Goal: Transaction & Acquisition: Purchase product/service

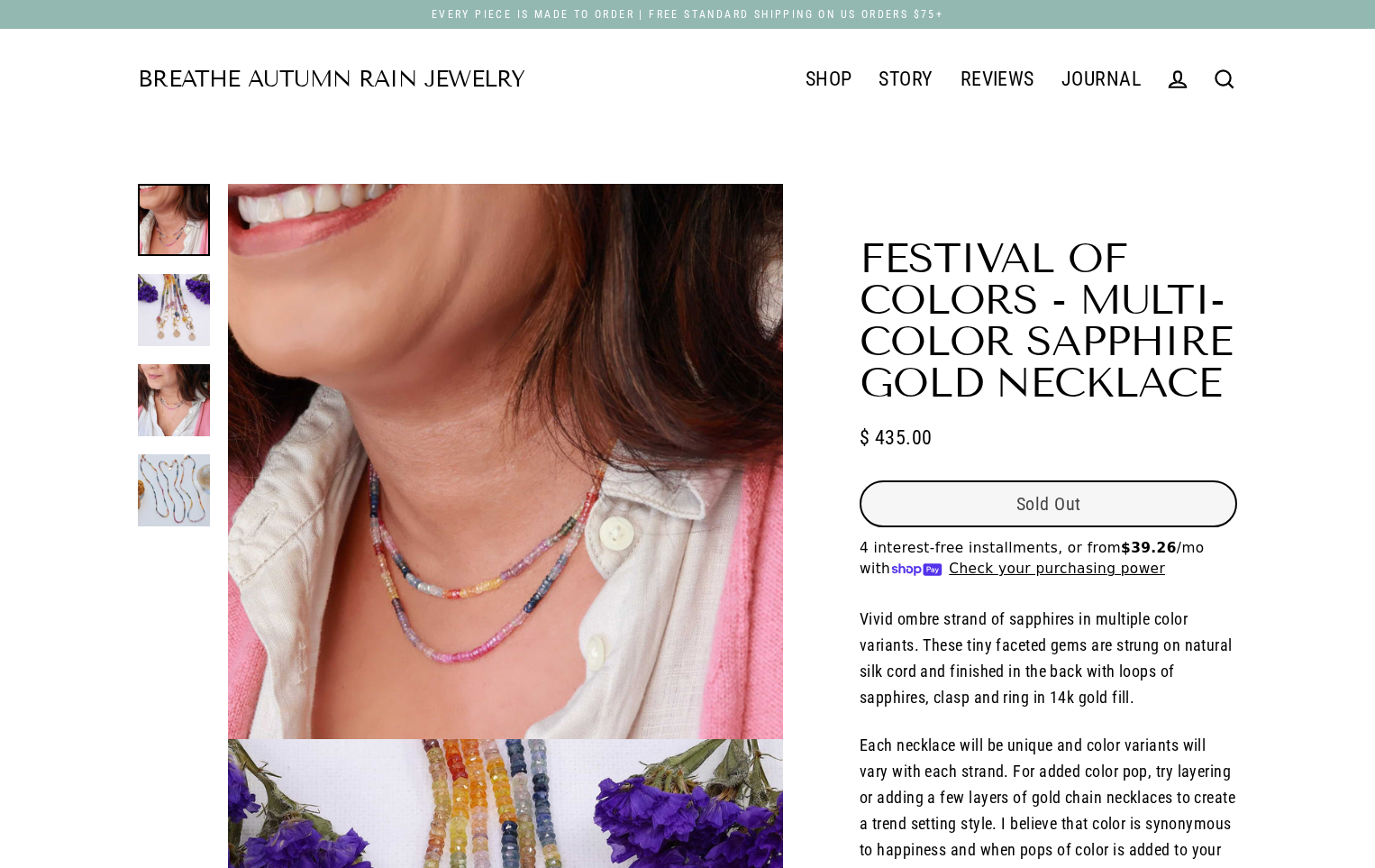
select select "3"
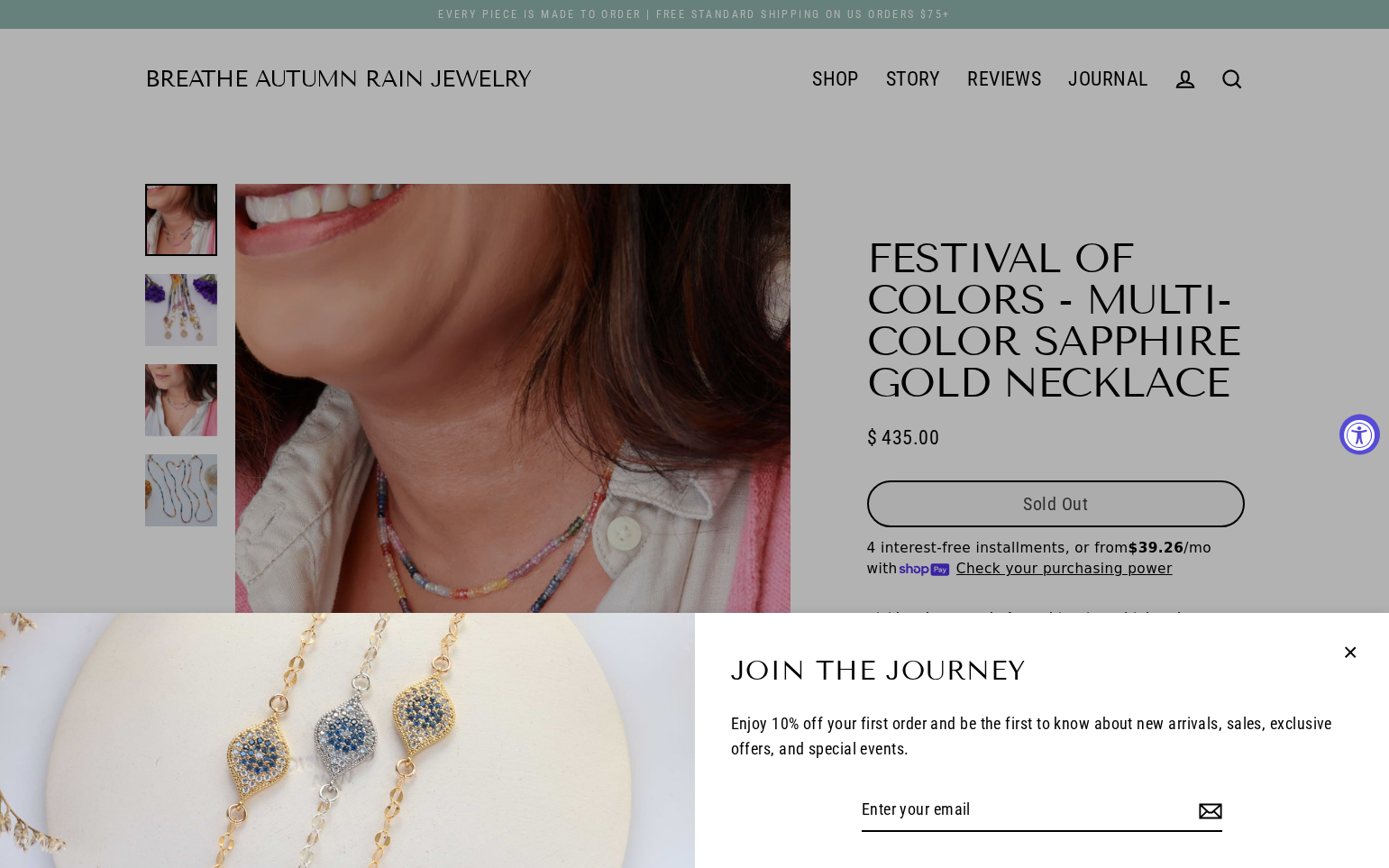
click at [1369, 649] on button "Close (esc)" at bounding box center [1350, 652] width 41 height 42
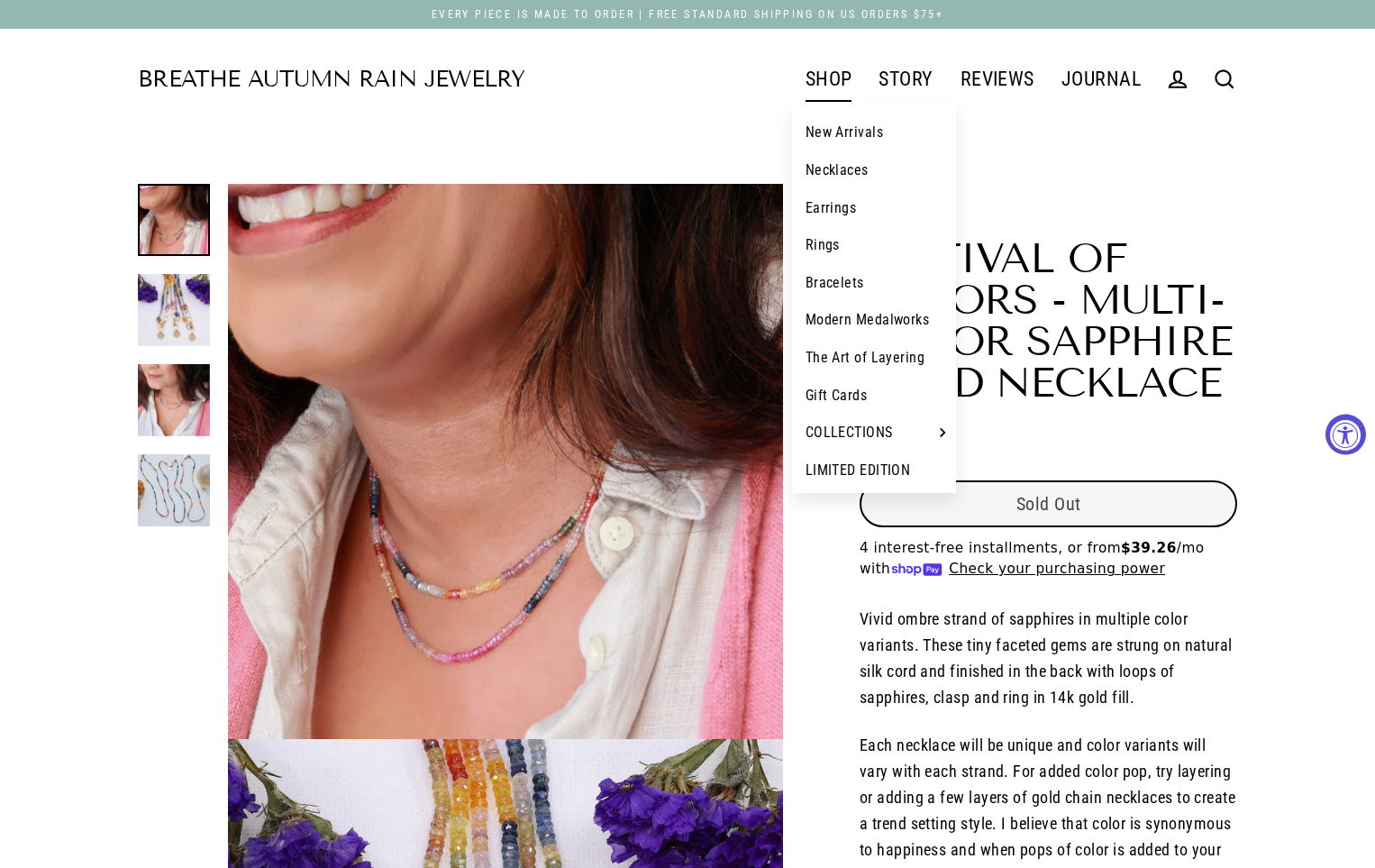
click at [819, 115] on link "New Arrivals" at bounding box center [874, 133] width 165 height 38
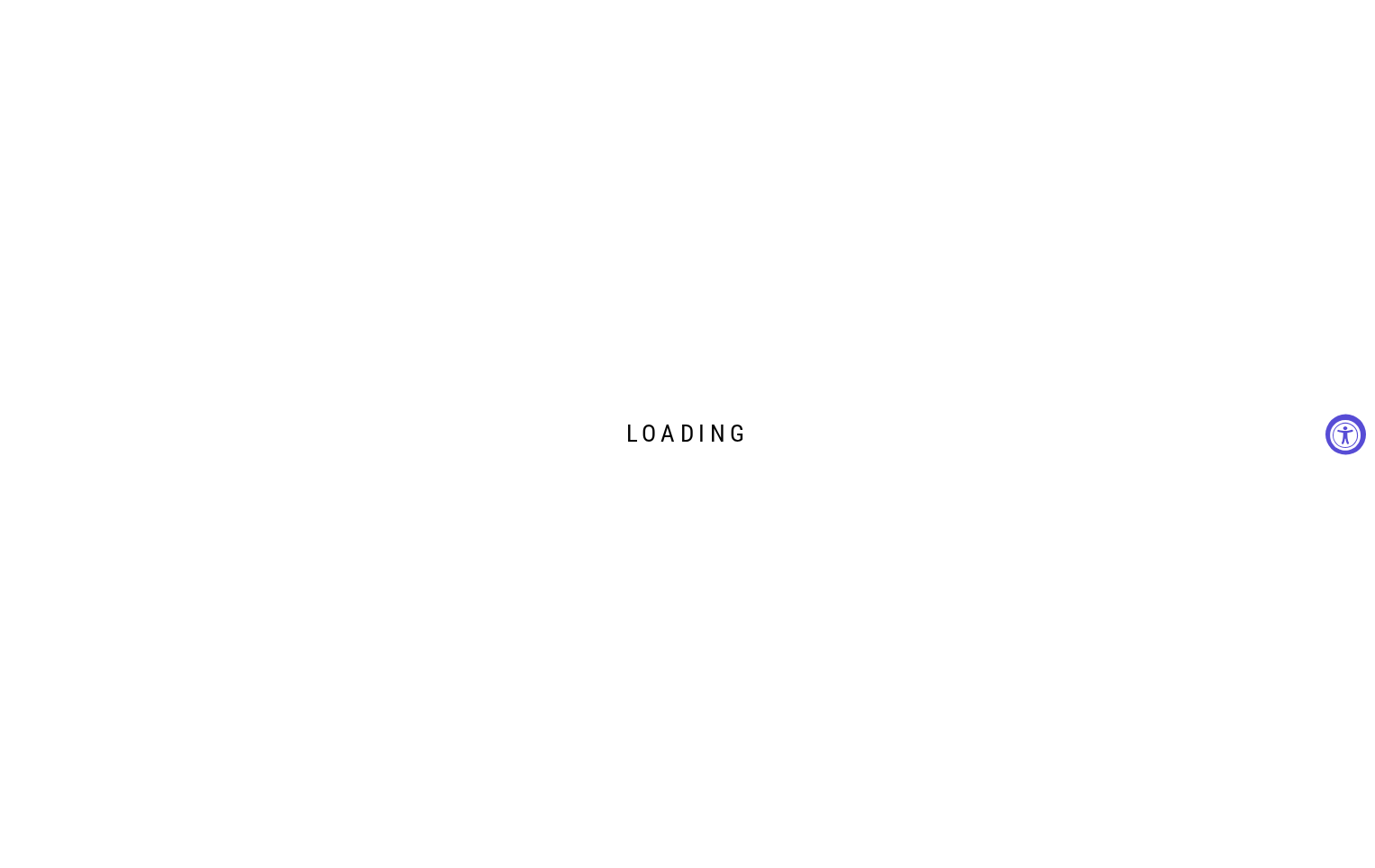
click at [826, 139] on div "Loading" at bounding box center [688, 434] width 1375 height 868
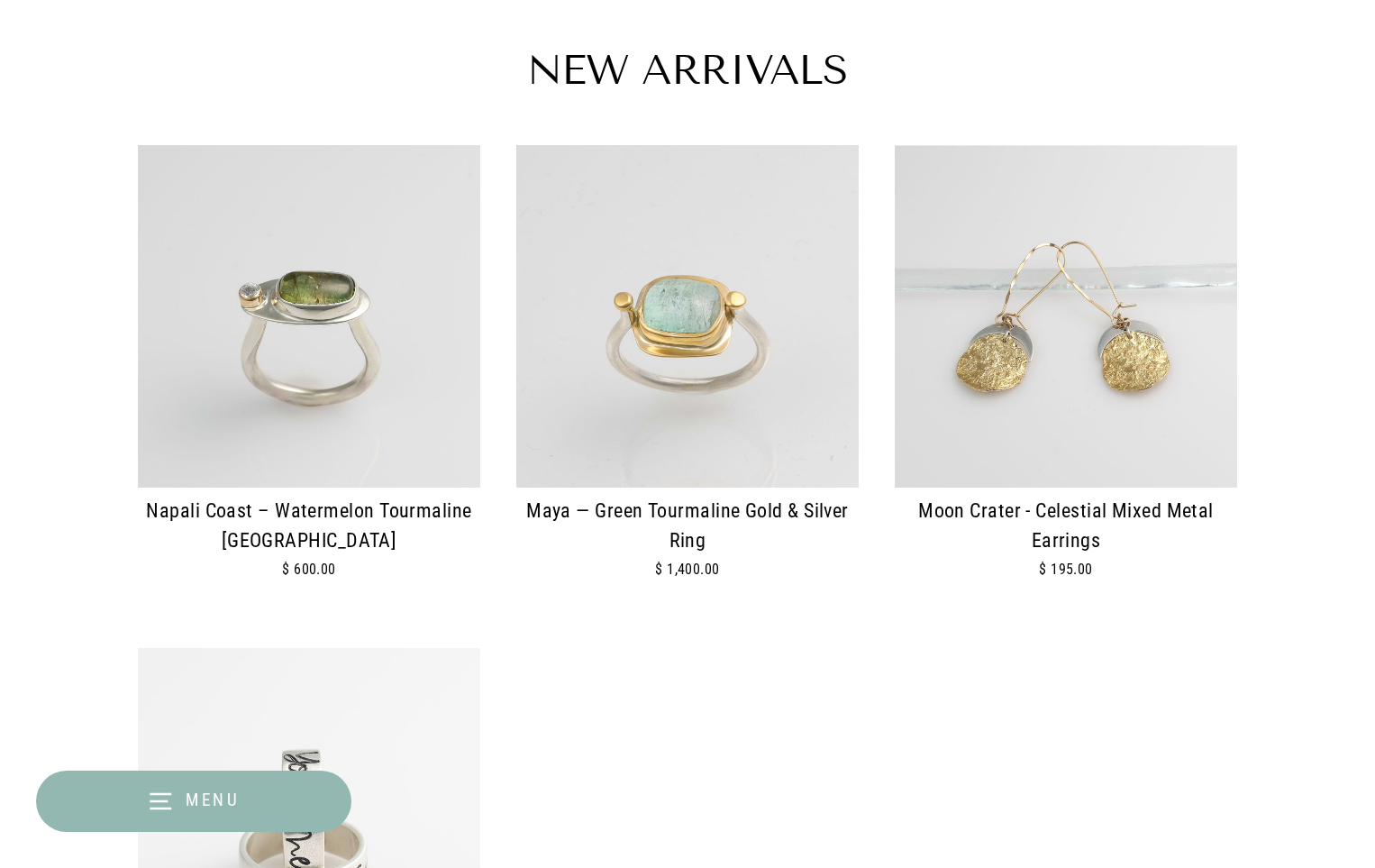
scroll to position [360, 0]
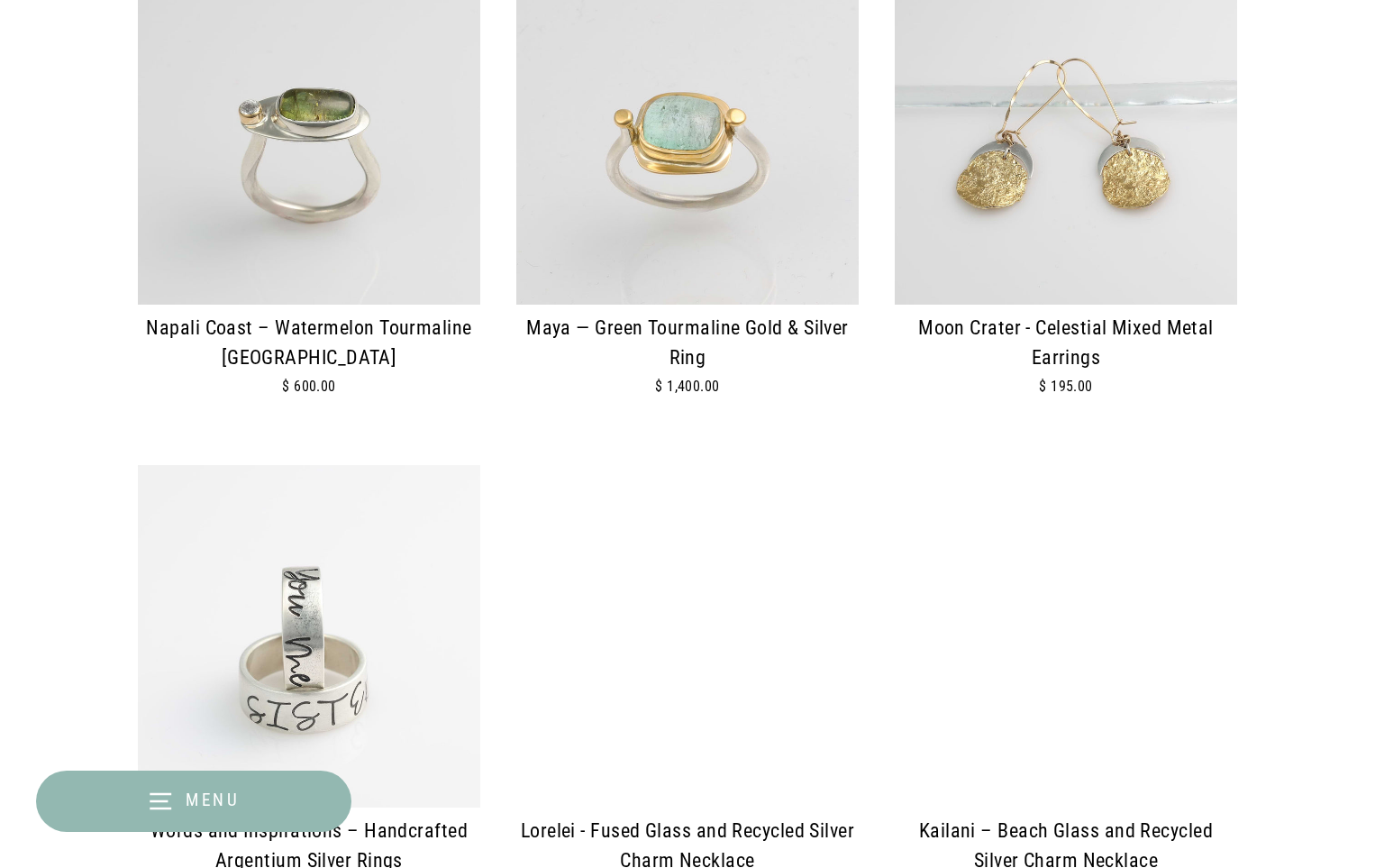
click at [752, 162] on img at bounding box center [688, 133] width 343 height 343
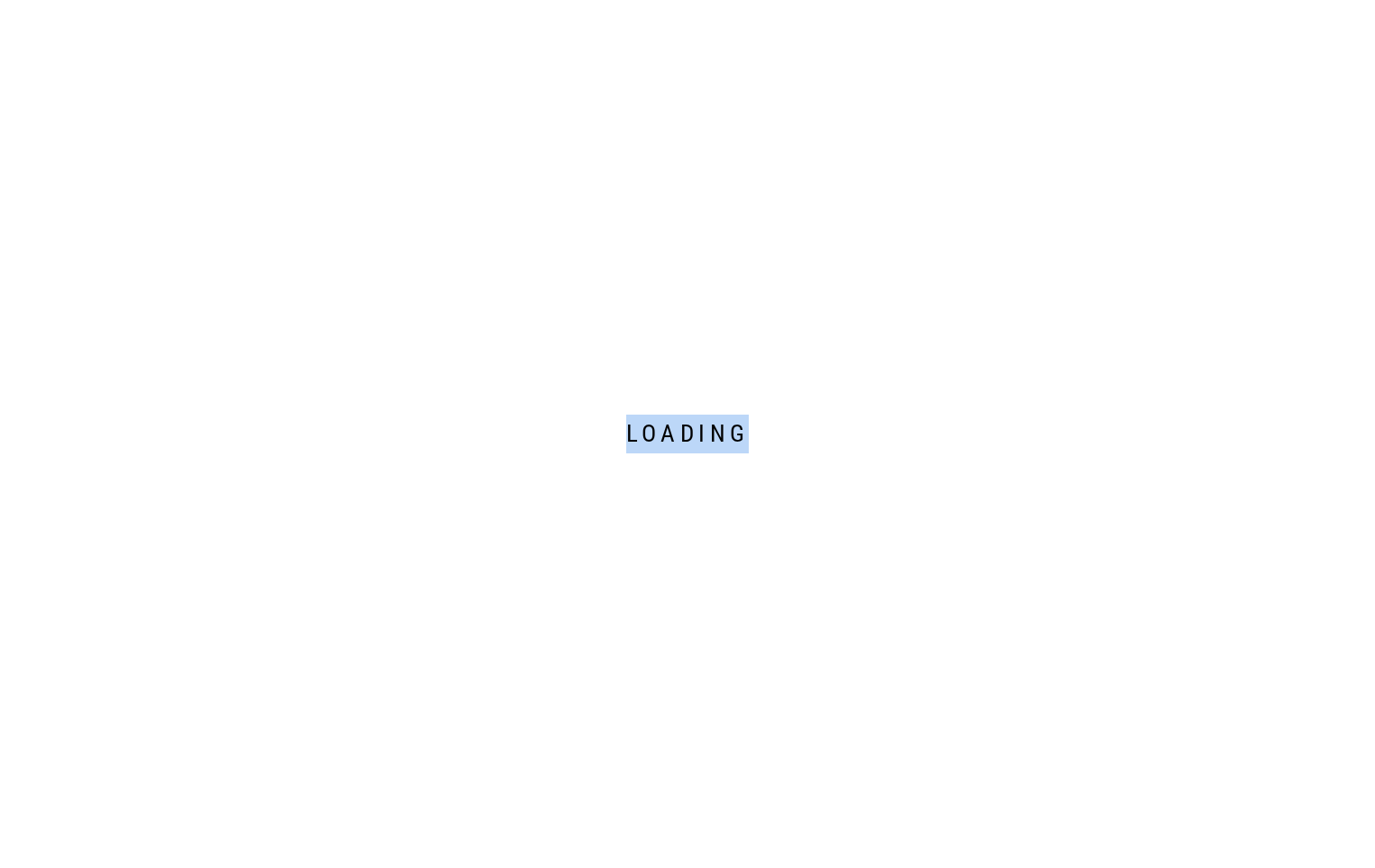
click at [752, 162] on div "Loading" at bounding box center [688, 434] width 1375 height 868
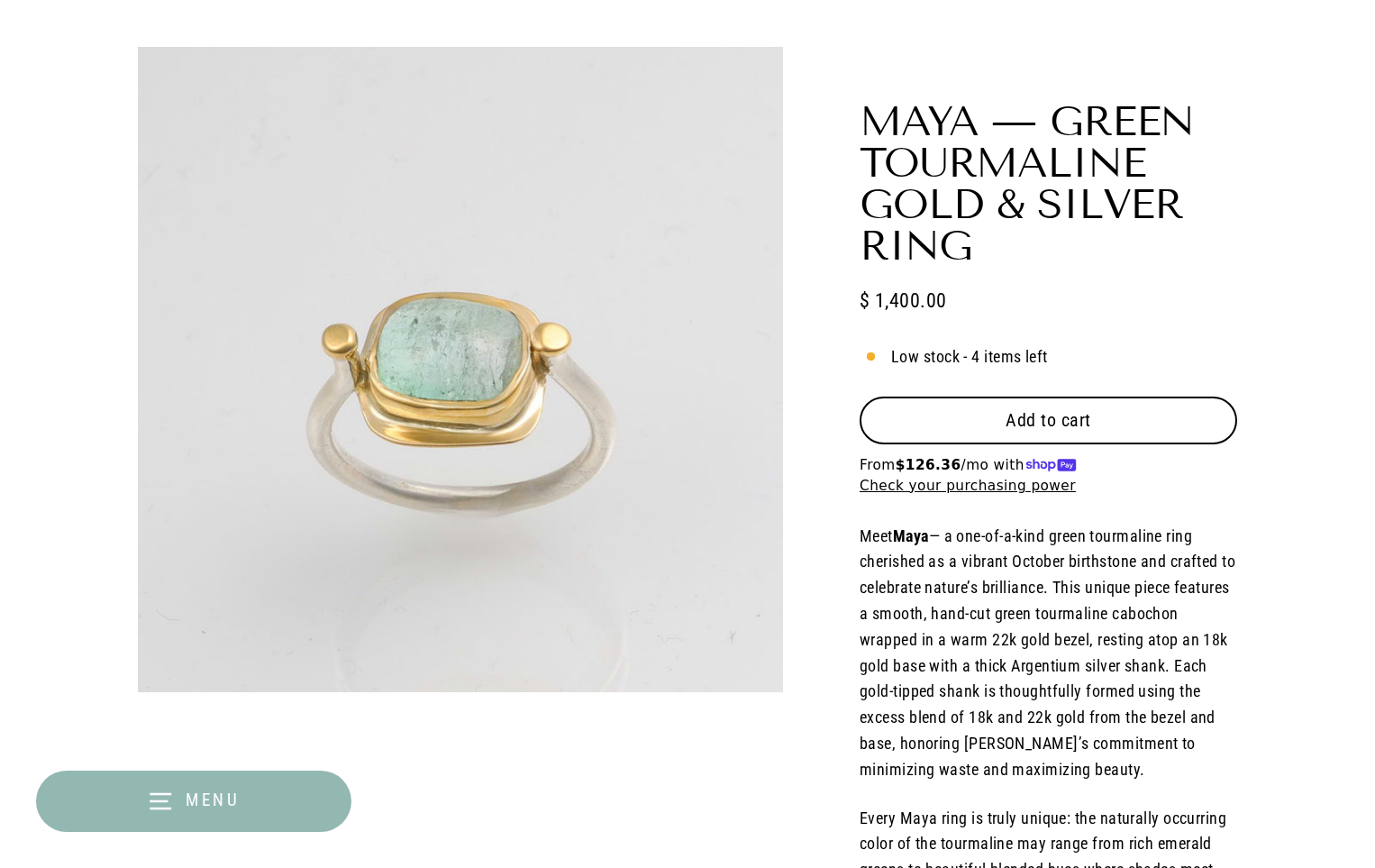
click at [1100, 455] on p "From $126.36 /mo with Check your purchasing power Your purchasing power is . Se…" at bounding box center [1049, 475] width 377 height 41
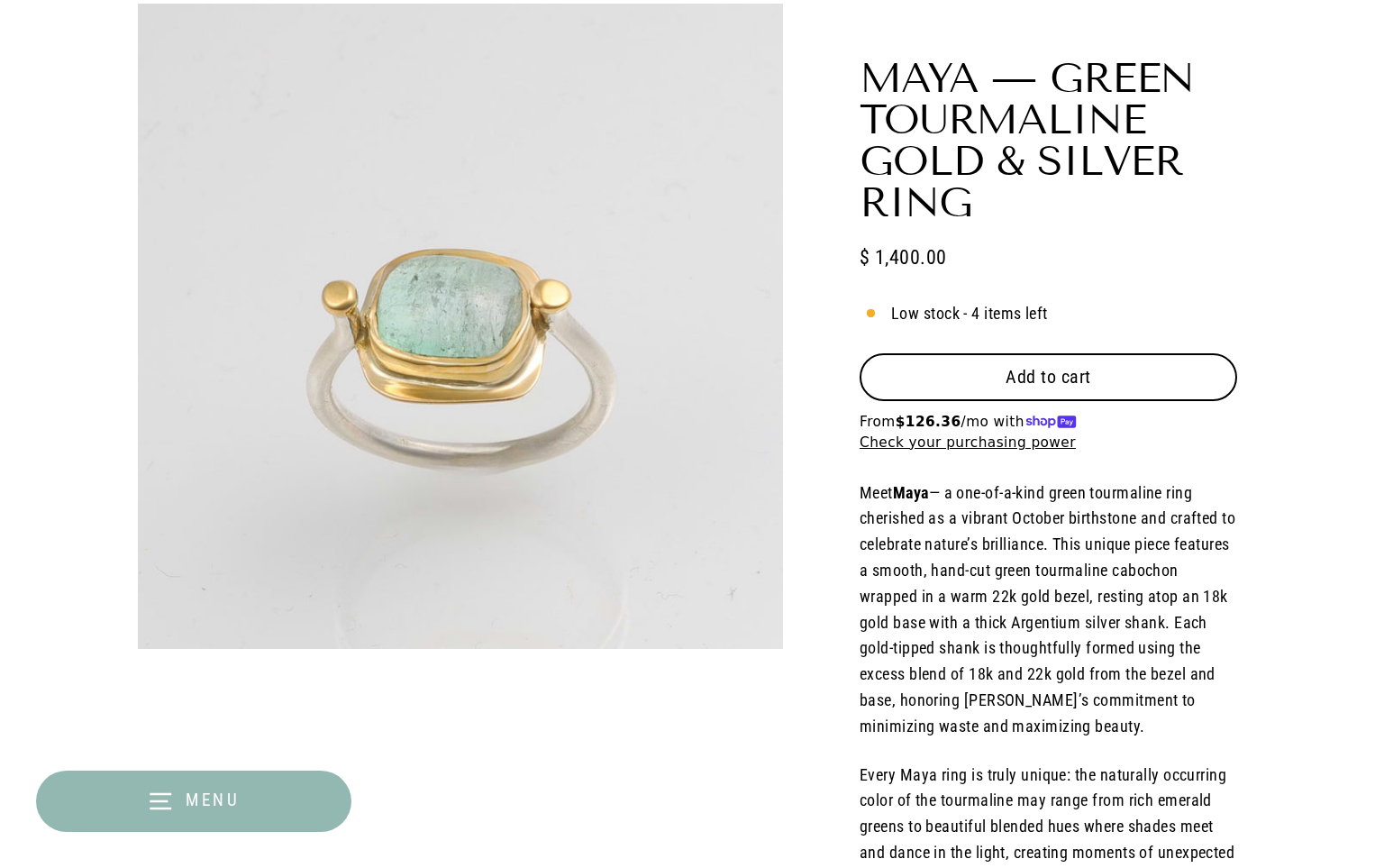
click at [1099, 377] on button "Add to cart" at bounding box center [1049, 376] width 377 height 46
select select "3"
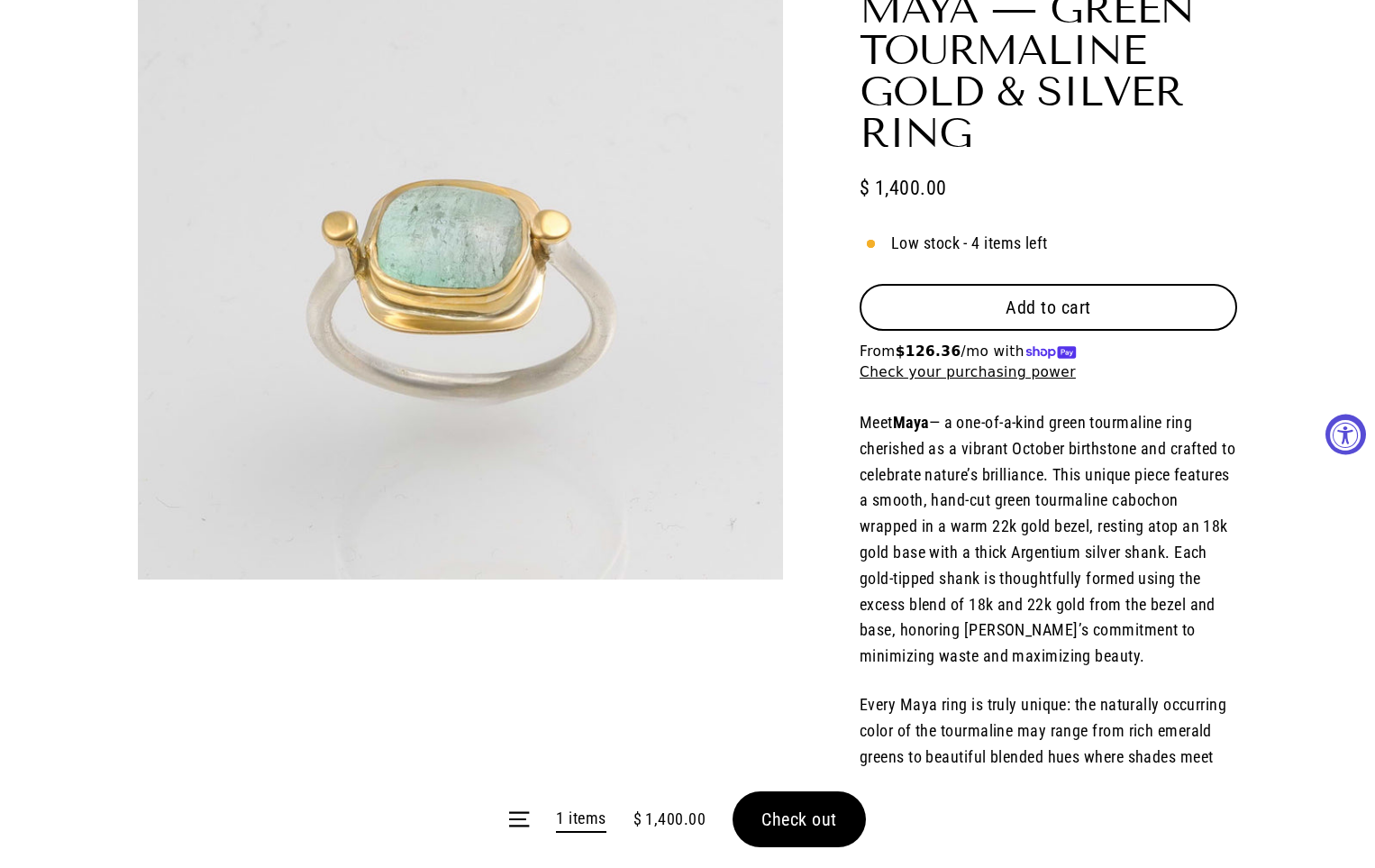
scroll to position [271, 0]
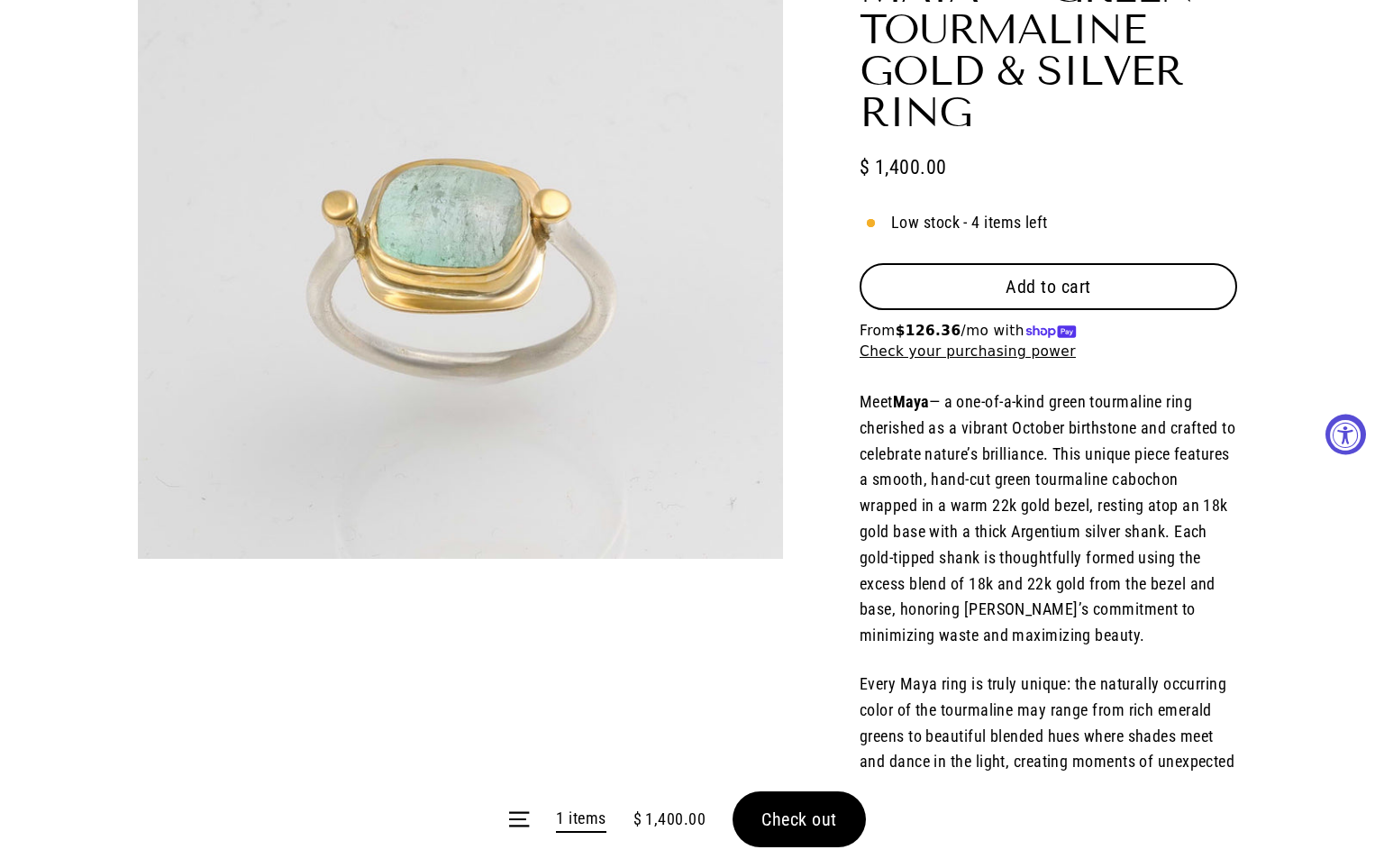
click at [816, 808] on form "Menu 1 items $ 1,400.00 Check out" at bounding box center [688, 819] width 1375 height 98
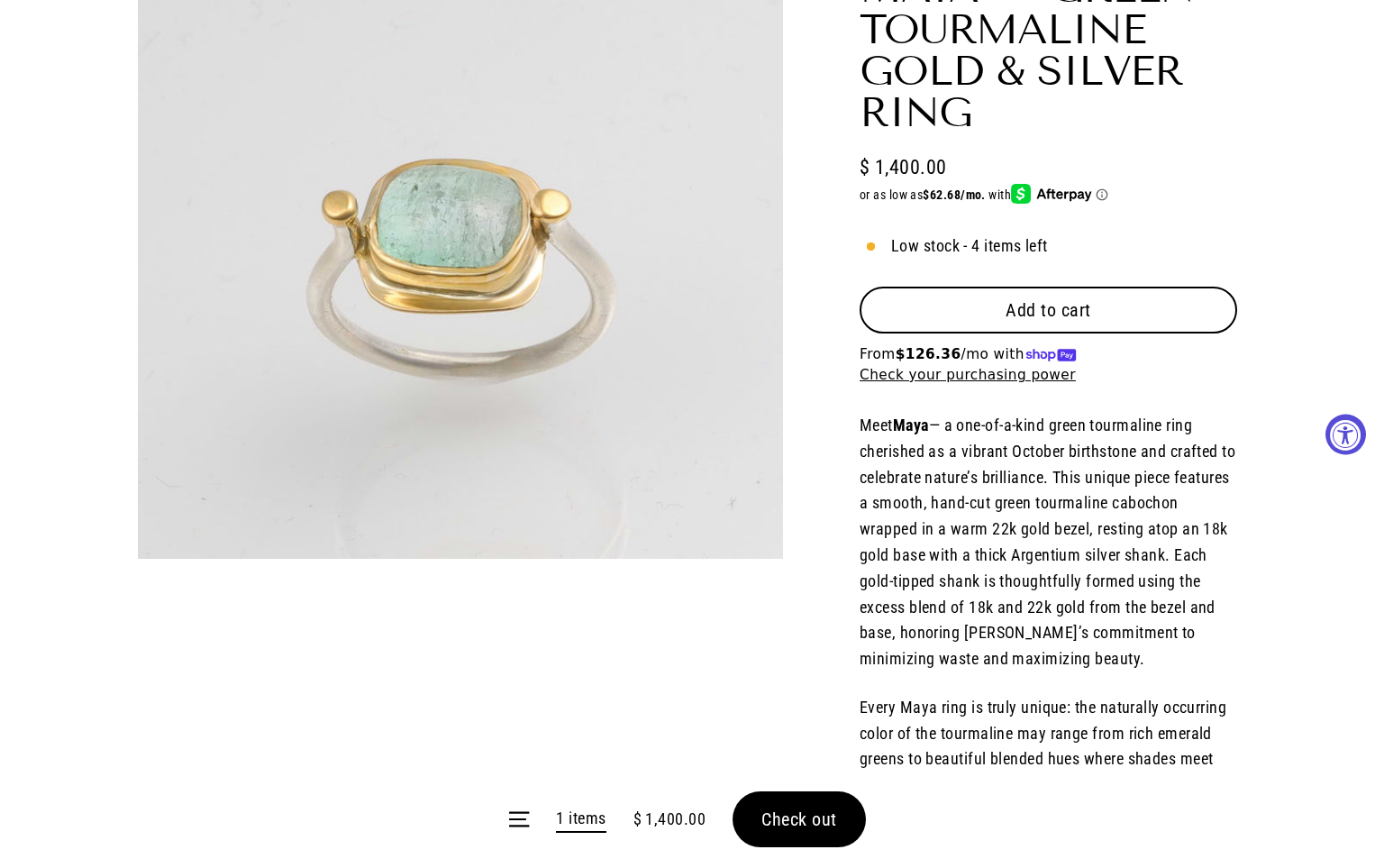
click at [784, 814] on form "Menu 1 items $ 1,400.00 Check out" at bounding box center [688, 819] width 1375 height 98
click at [799, 799] on form "Menu 1 items $ 1,400.00 Check out" at bounding box center [688, 819] width 1375 height 98
click at [787, 821] on form "Menu 1 items $ 1,400.00 Check out" at bounding box center [688, 819] width 1375 height 98
drag, startPoint x: 787, startPoint y: 821, endPoint x: 990, endPoint y: 563, distance: 328.3
click at [800, 812] on form "Menu 1 items $ 1,400.00 Check out" at bounding box center [688, 819] width 1375 height 98
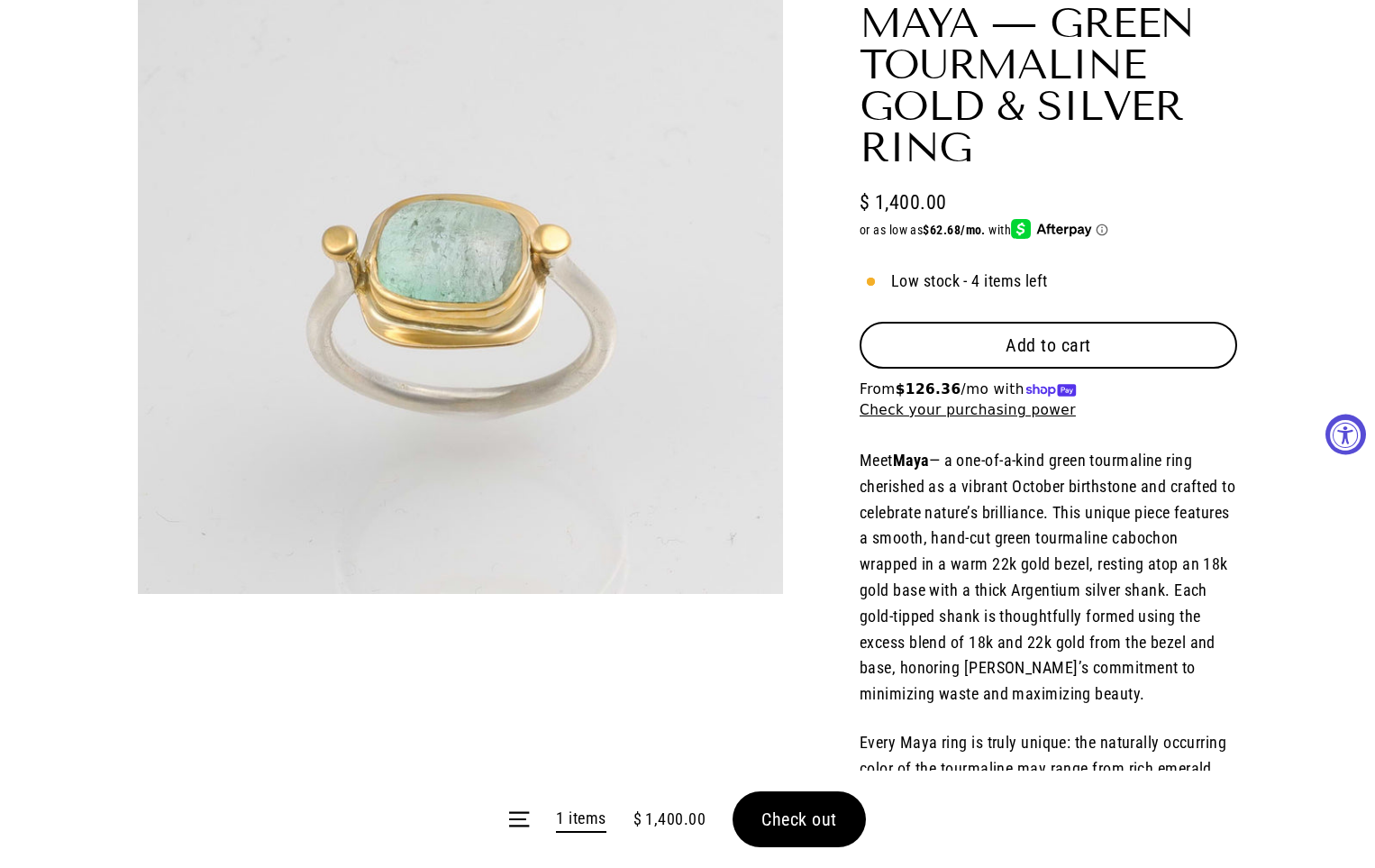
scroll to position [0, 0]
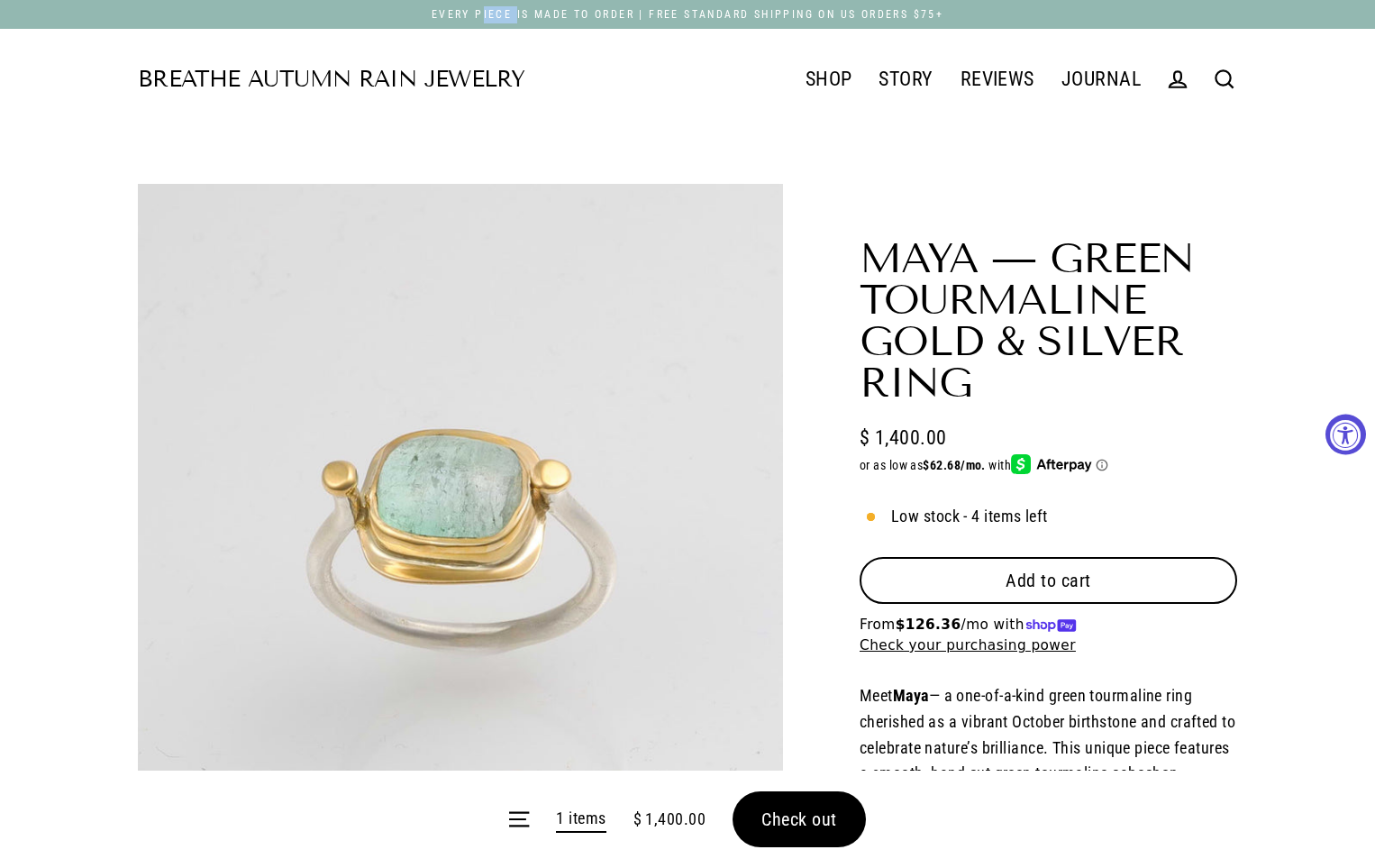
click at [1038, 569] on button "Add to cart" at bounding box center [1049, 580] width 377 height 46
click at [807, 816] on form "Menu 2 items $ 2,800.00 Check out" at bounding box center [688, 819] width 1375 height 98
click at [1035, 561] on button "Add to cart" at bounding box center [1049, 580] width 377 height 46
click at [1021, 578] on span "Add to cart" at bounding box center [1049, 581] width 86 height 22
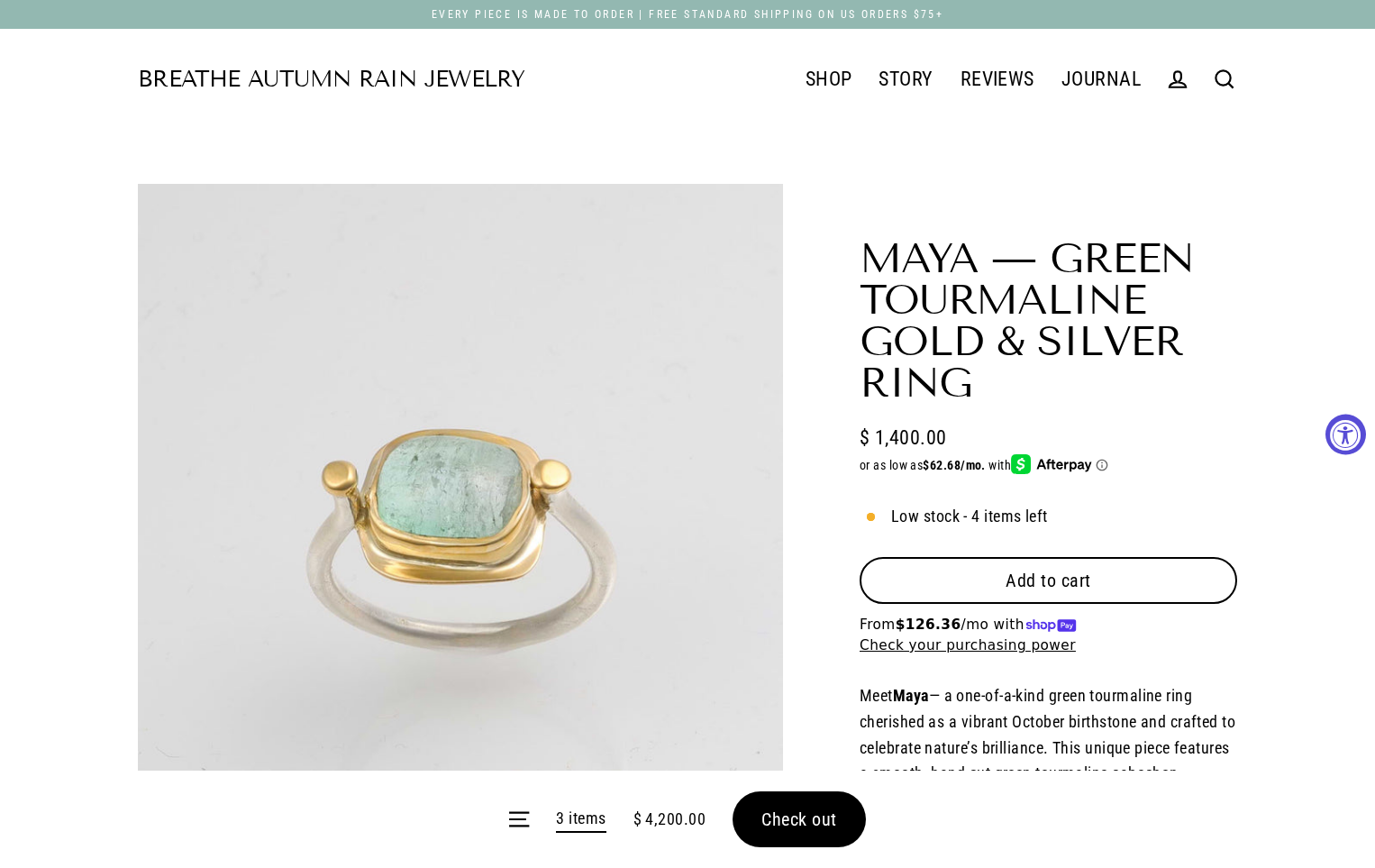
click at [819, 812] on form "Menu 3 items $ 4,200.00 Check out" at bounding box center [688, 819] width 1375 height 98
click at [803, 832] on form "Menu 3 items $ 4,200.00 Check out" at bounding box center [688, 819] width 1375 height 98
click at [806, 827] on form "Menu 3 items $ 4,200.00 Check out" at bounding box center [688, 819] width 1375 height 98
click at [801, 802] on button "Check out" at bounding box center [800, 819] width 133 height 56
